Goal: Task Accomplishment & Management: Complete application form

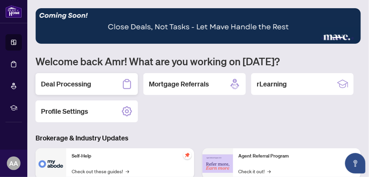
click at [79, 85] on h2 "Deal Processing" at bounding box center [66, 84] width 50 height 10
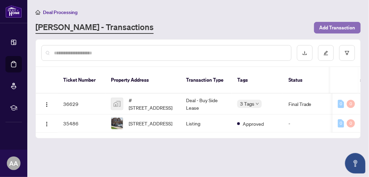
click at [334, 28] on span "Add Transaction" at bounding box center [338, 27] width 36 height 11
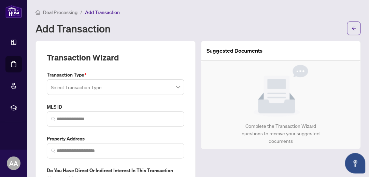
click at [89, 89] on div "Select Transaction Type" at bounding box center [116, 87] width 138 height 16
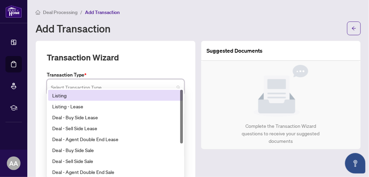
click at [87, 96] on div "Listing" at bounding box center [115, 95] width 127 height 8
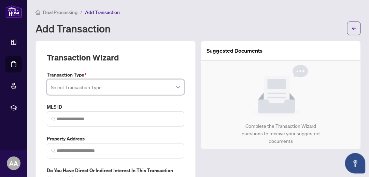
click at [161, 88] on input "search" at bounding box center [112, 88] width 123 height 15
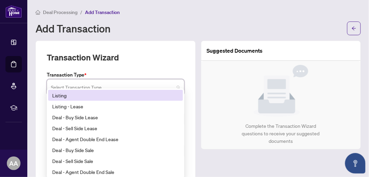
click at [151, 96] on div "Listing" at bounding box center [115, 95] width 127 height 8
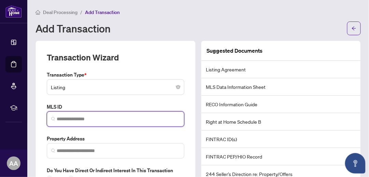
click at [85, 118] on input "search" at bounding box center [118, 118] width 123 height 7
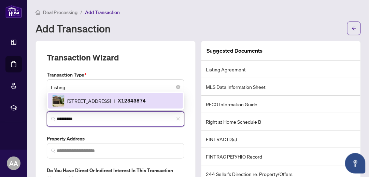
type input "*********"
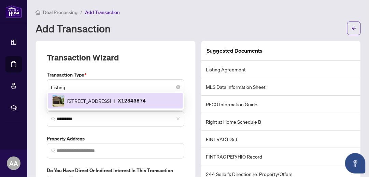
click at [109, 129] on div "Transaction Type * Listing 13 14 Listing Listing - Lease Deal - Buy Side Lease …" at bounding box center [115, 126] width 143 height 111
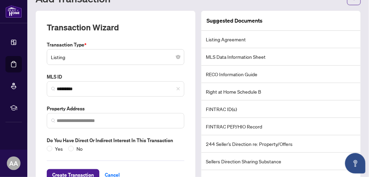
scroll to position [33, 0]
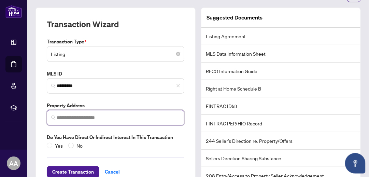
click at [85, 116] on input "search" at bounding box center [118, 117] width 123 height 7
paste input "**********"
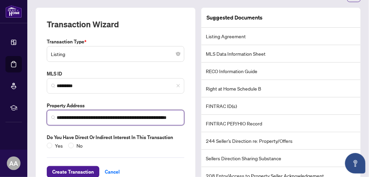
scroll to position [0, 15]
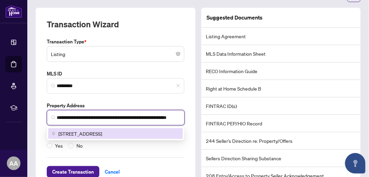
type input "**********"
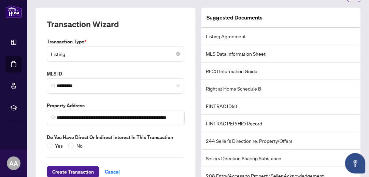
scroll to position [0, 0]
click at [151, 144] on div "Yes No" at bounding box center [116, 146] width 138 height 8
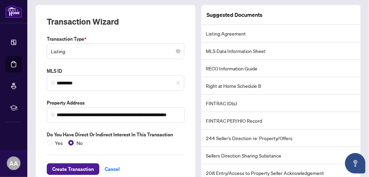
scroll to position [52, 0]
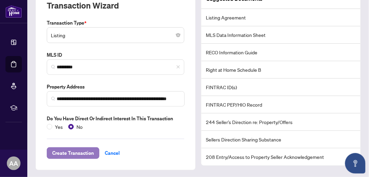
click at [78, 153] on span "Create Transaction" at bounding box center [73, 152] width 42 height 11
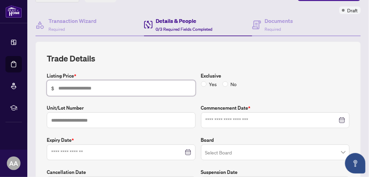
click at [81, 86] on input "text" at bounding box center [124, 88] width 133 height 8
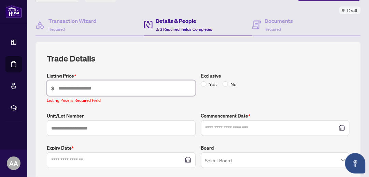
paste input "*******"
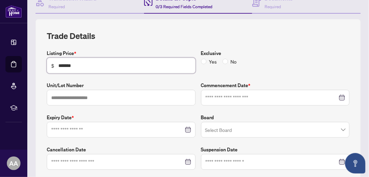
scroll to position [80, 0]
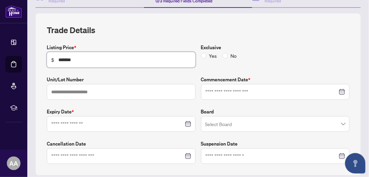
type input "*******"
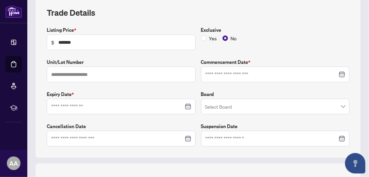
scroll to position [98, 0]
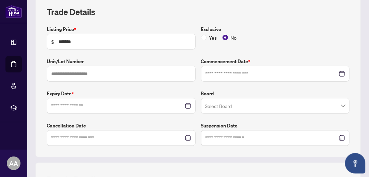
click at [342, 73] on div at bounding box center [276, 74] width 140 height 8
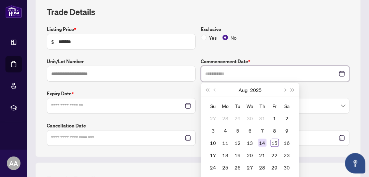
type input "**********"
click at [265, 141] on div "14" at bounding box center [262, 143] width 8 height 8
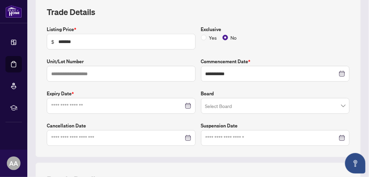
click at [188, 104] on div at bounding box center [121, 106] width 140 height 8
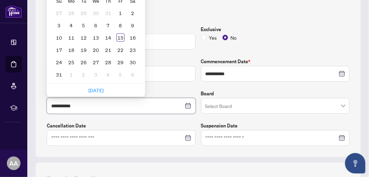
type input "**********"
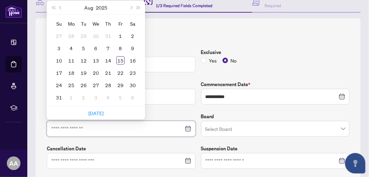
scroll to position [71, 0]
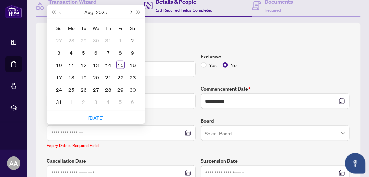
click at [132, 10] on span "Next month (PageDown)" at bounding box center [130, 11] width 3 height 3
type input "**********"
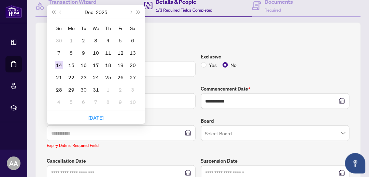
click at [58, 63] on div "14" at bounding box center [59, 65] width 8 height 8
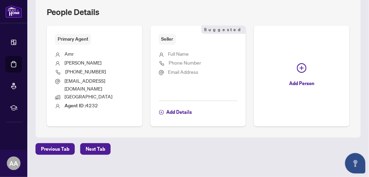
scroll to position [267, 0]
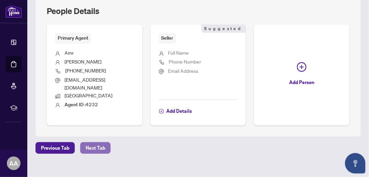
click at [90, 142] on span "Next Tab" at bounding box center [95, 147] width 19 height 11
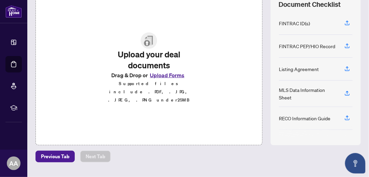
scroll to position [102, 0]
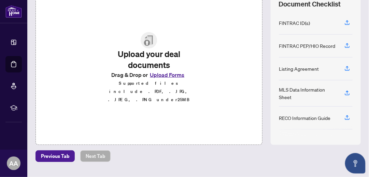
click at [171, 78] on button "Upload Forms" at bounding box center [167, 74] width 39 height 9
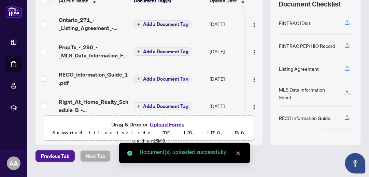
click at [239, 153] on icon "close" at bounding box center [238, 153] width 5 height 5
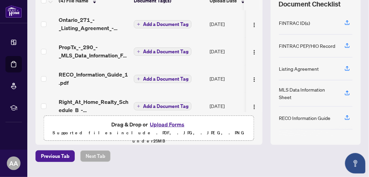
click at [239, 153] on div "Previous Tab Next Tab" at bounding box center [198, 156] width 325 height 12
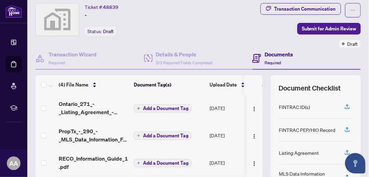
scroll to position [0, 0]
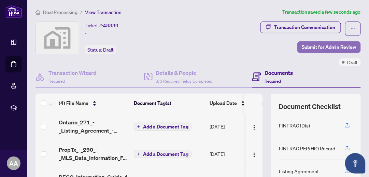
click at [327, 47] on span "Submit for Admin Review" at bounding box center [329, 47] width 55 height 11
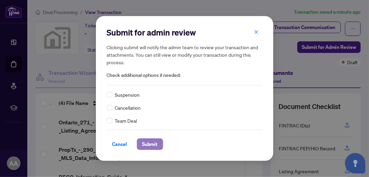
click at [150, 144] on span "Submit" at bounding box center [149, 144] width 15 height 11
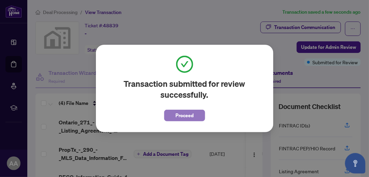
click at [187, 116] on span "Proceed" at bounding box center [184, 115] width 18 height 11
